Goal: Information Seeking & Learning: Learn about a topic

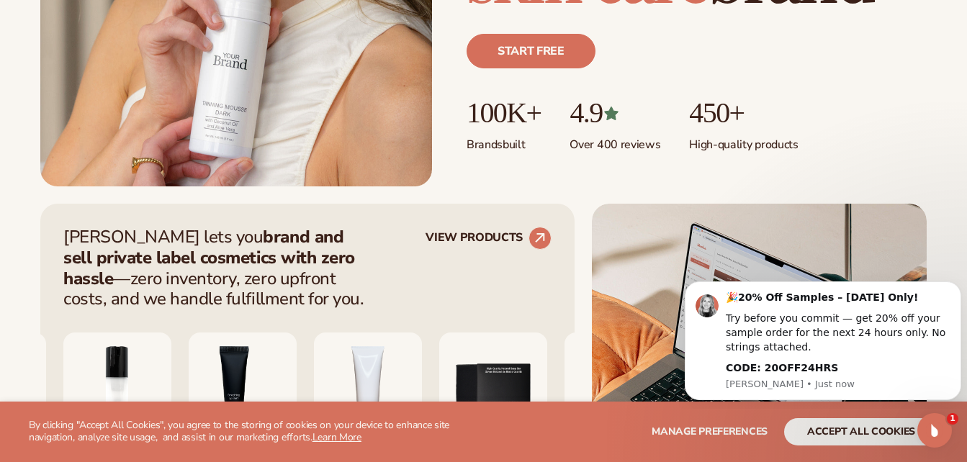
scroll to position [396, 0]
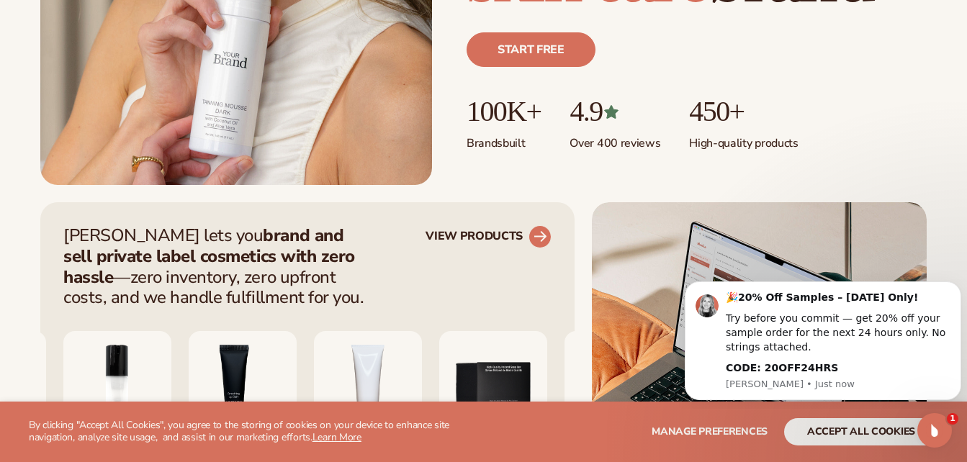
click at [523, 235] on link "VIEW PRODUCTS" at bounding box center [489, 236] width 126 height 23
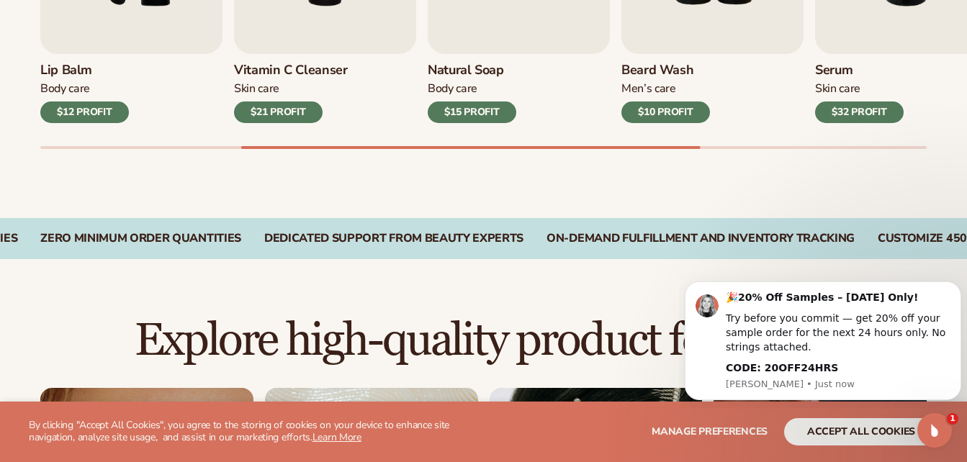
scroll to position [745, 0]
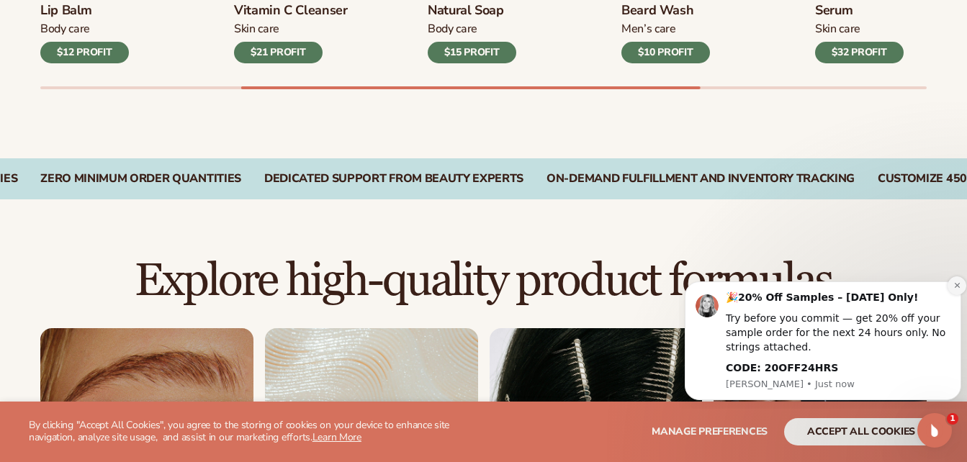
click at [956, 282] on icon "Dismiss notification" at bounding box center [957, 286] width 8 height 8
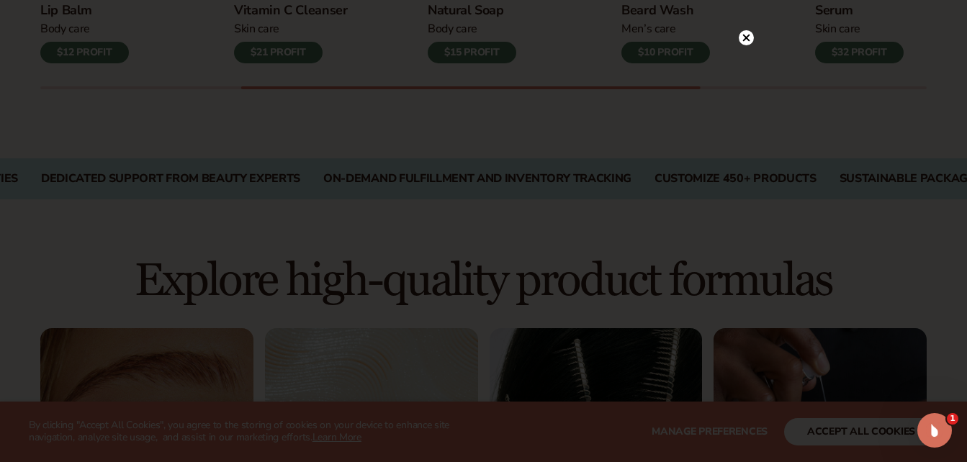
click at [745, 41] on circle at bounding box center [746, 37] width 15 height 15
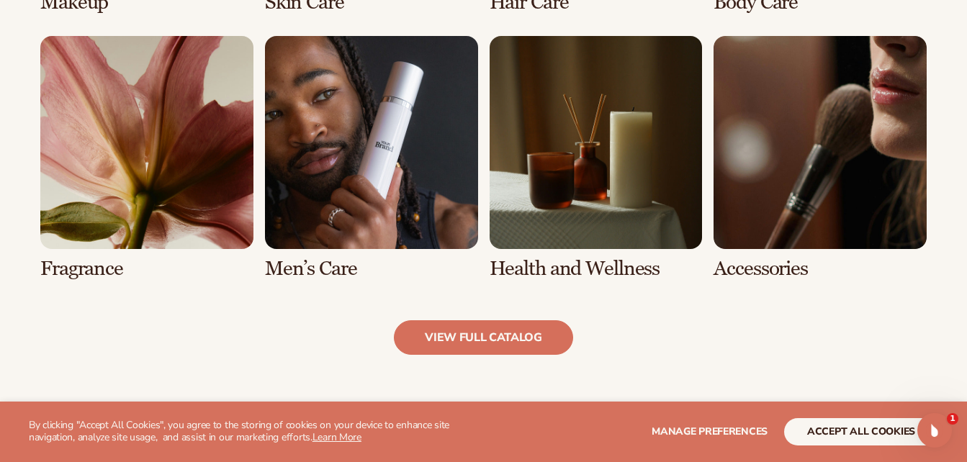
scroll to position [1323, 0]
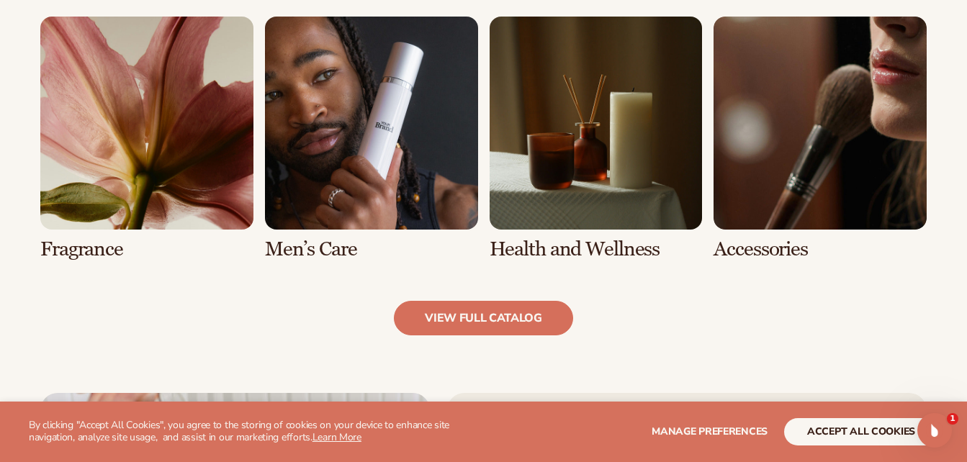
click at [425, 140] on link "6 / 8" at bounding box center [371, 139] width 213 height 244
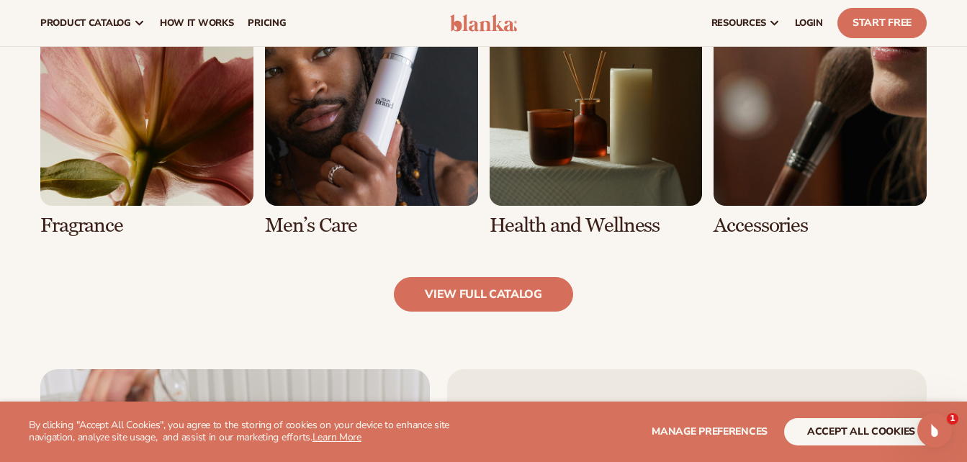
scroll to position [1365, 0]
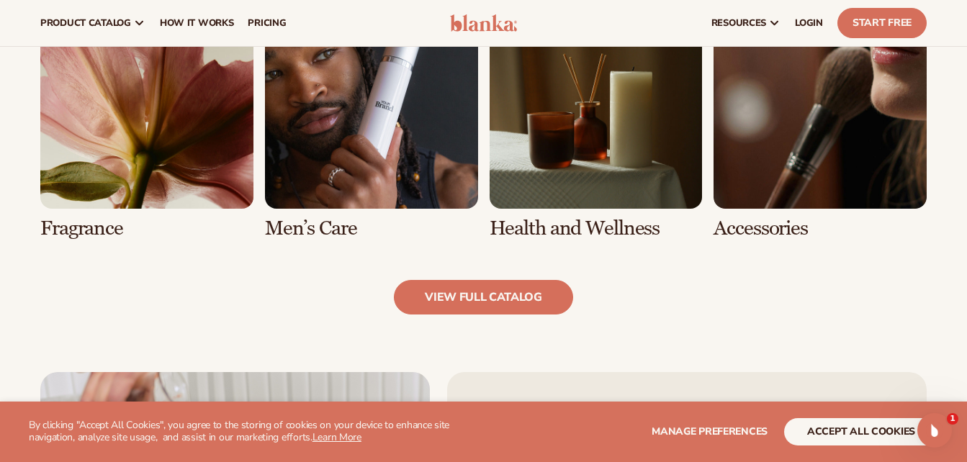
click at [174, 170] on link "5 / 8" at bounding box center [146, 118] width 213 height 244
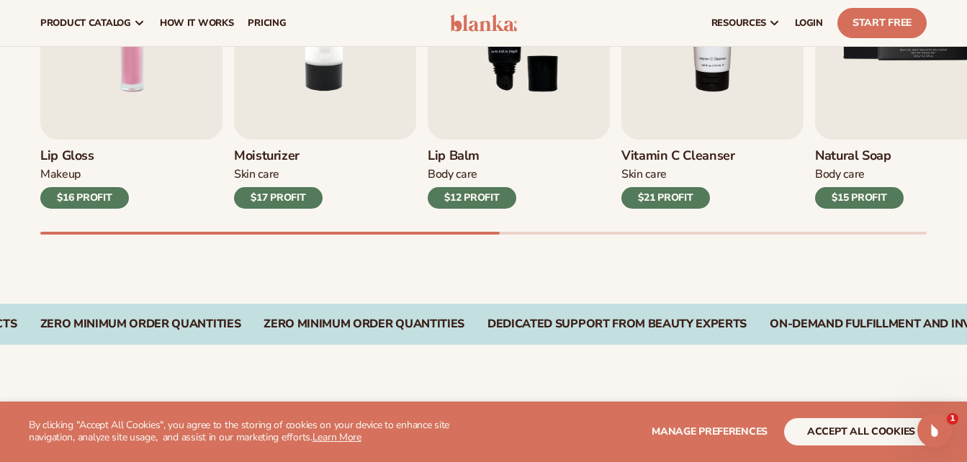
scroll to position [598, 0]
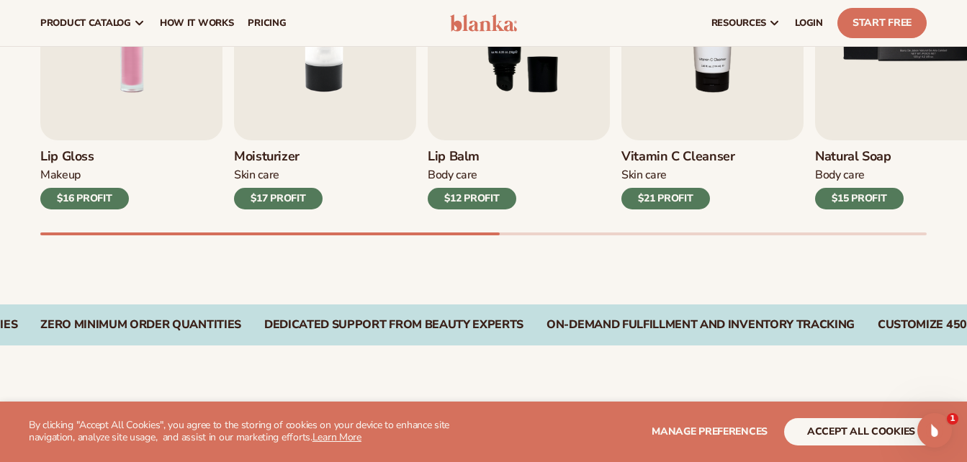
click at [283, 117] on img "2 / 9" at bounding box center [325, 24] width 182 height 233
click at [310, 84] on img "2 / 9" at bounding box center [325, 24] width 182 height 233
click at [295, 197] on div "$17 PROFIT" at bounding box center [278, 199] width 89 height 22
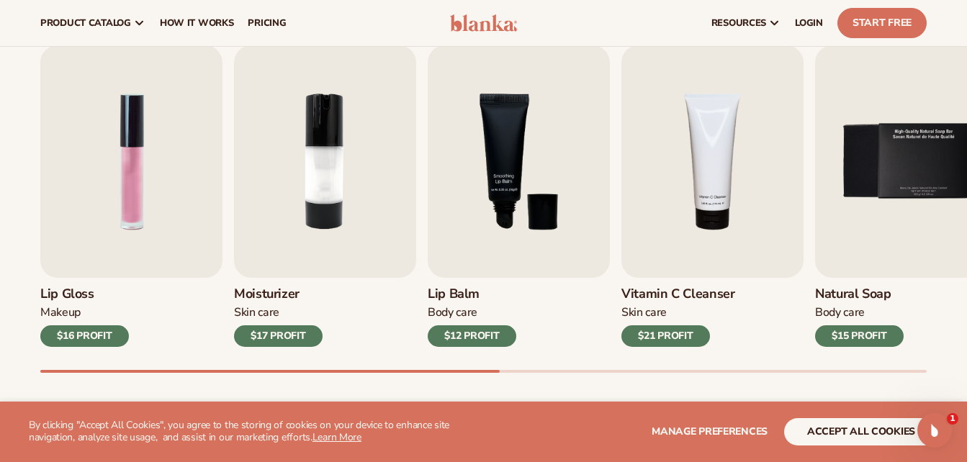
scroll to position [434, 0]
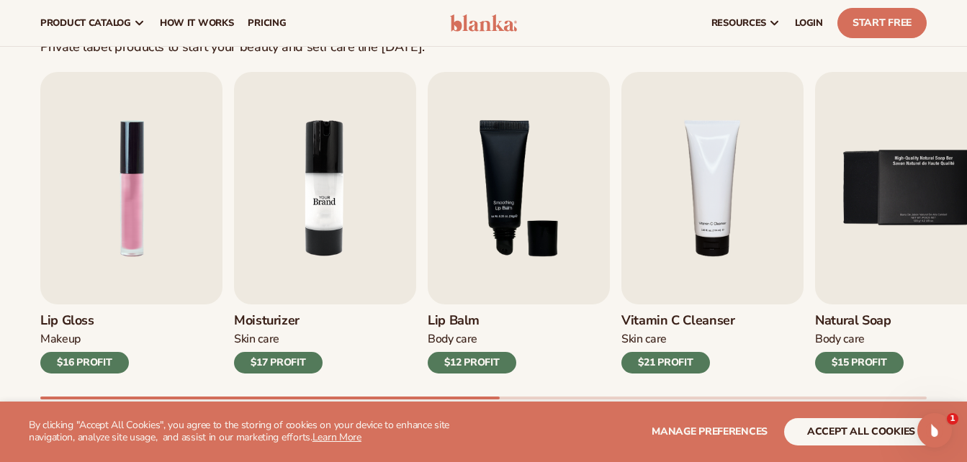
click at [333, 192] on img "2 / 9" at bounding box center [325, 188] width 182 height 233
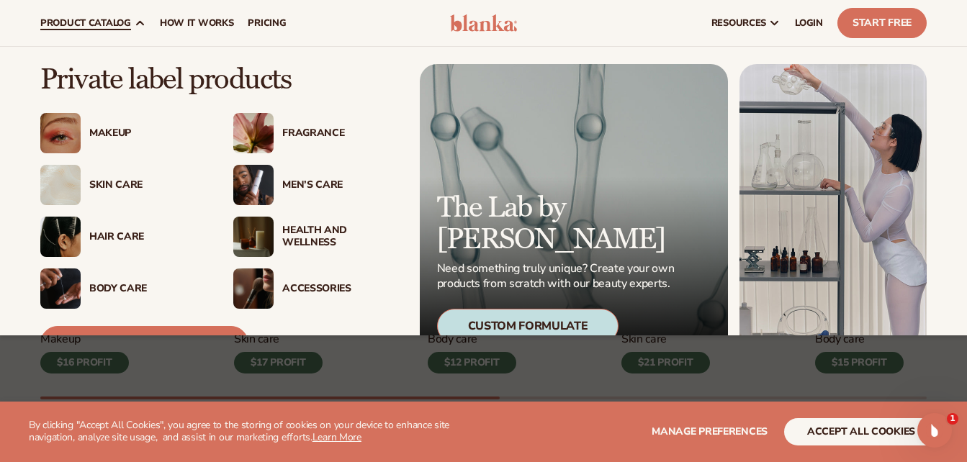
click at [122, 290] on div "Body Care" at bounding box center [146, 289] width 115 height 12
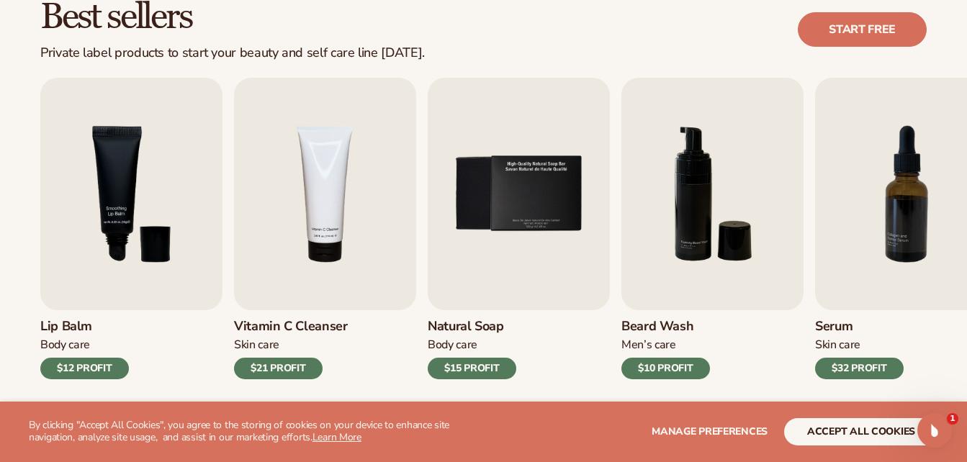
scroll to position [429, 0]
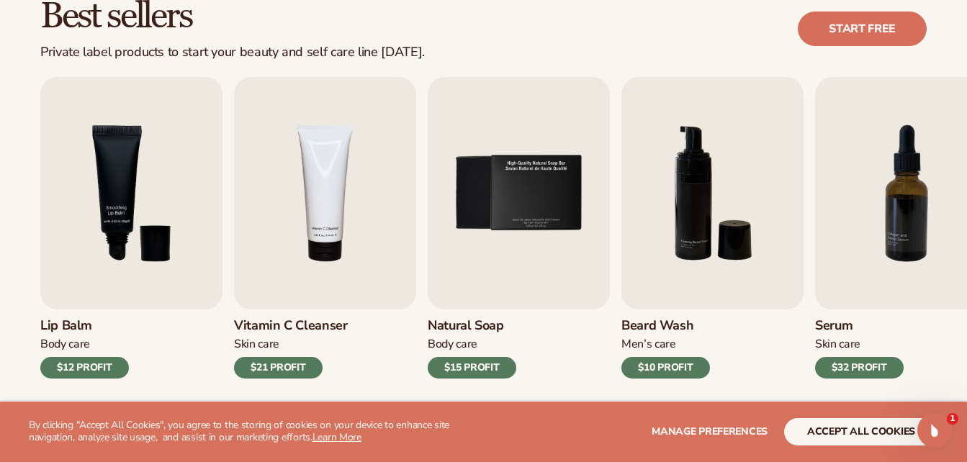
click at [500, 322] on h3 "Natural Soap" at bounding box center [472, 326] width 89 height 16
click at [507, 271] on img "5 / 9" at bounding box center [519, 193] width 182 height 233
